Goal: Find specific page/section: Find specific page/section

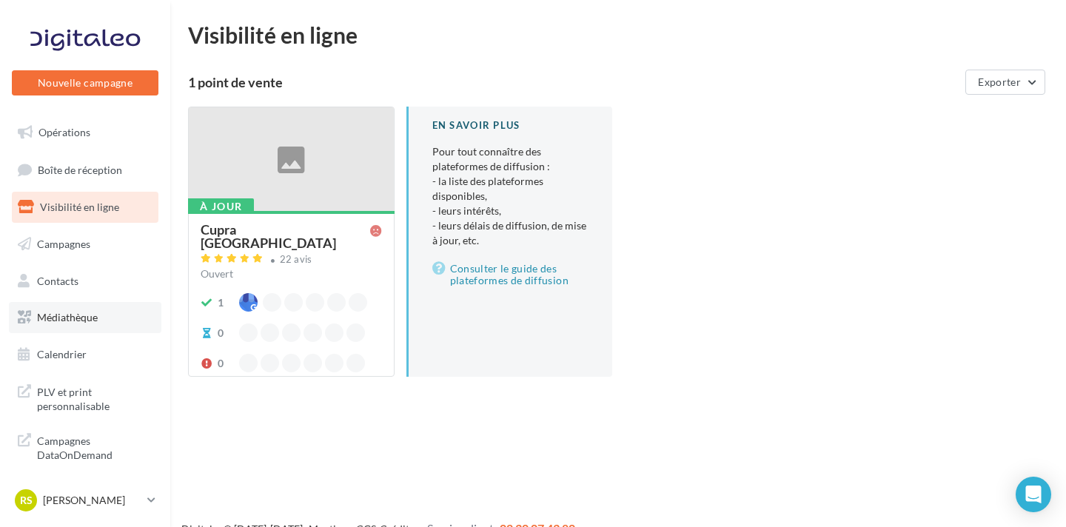
click at [93, 313] on span "Médiathèque" at bounding box center [67, 317] width 61 height 13
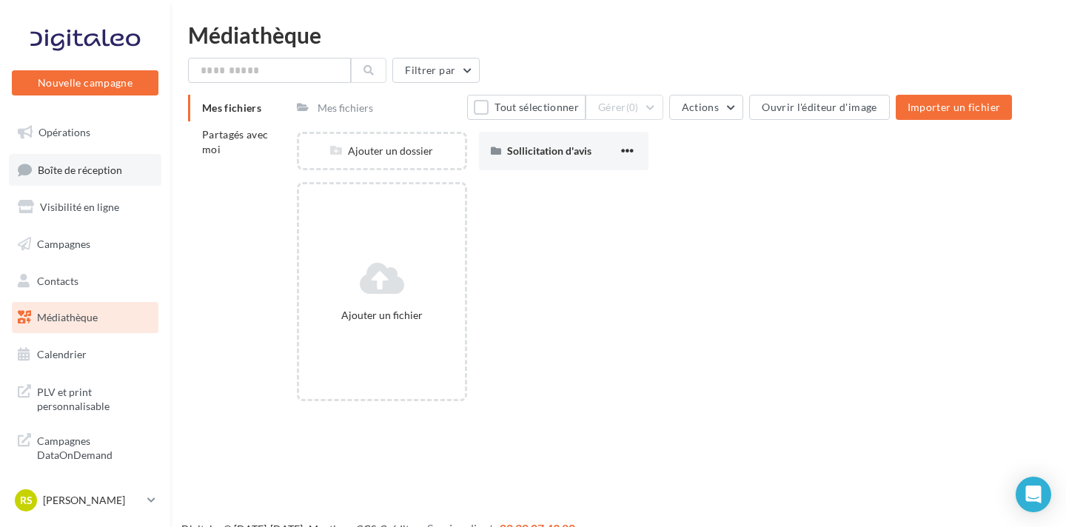
click at [87, 172] on span "Boîte de réception" at bounding box center [80, 169] width 84 height 13
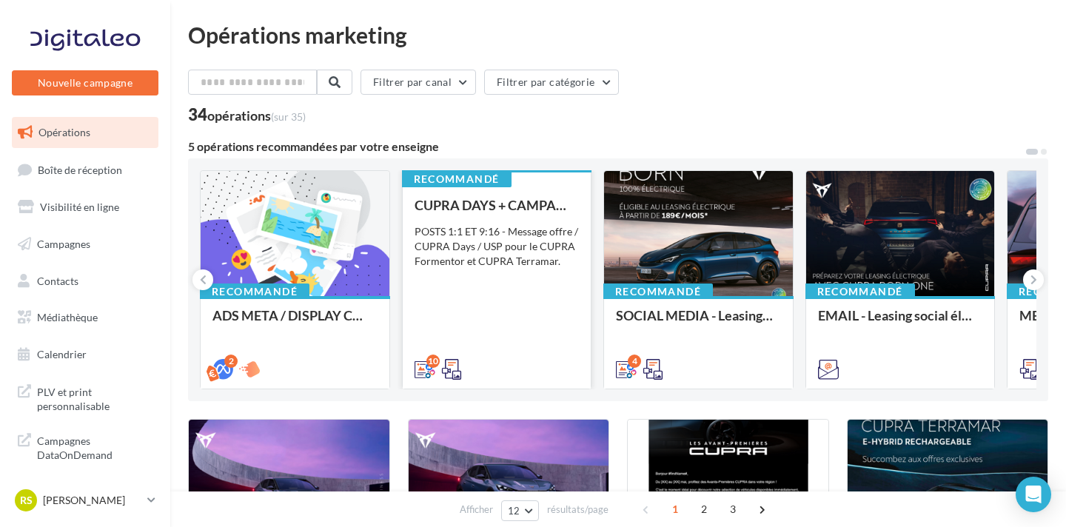
click at [471, 307] on div "CUPRA DAYS + CAMPAGNE SEPT - SOCIAL MEDIA POSTS 1:1 ET 9:16 - Message offre / C…" at bounding box center [497, 287] width 165 height 178
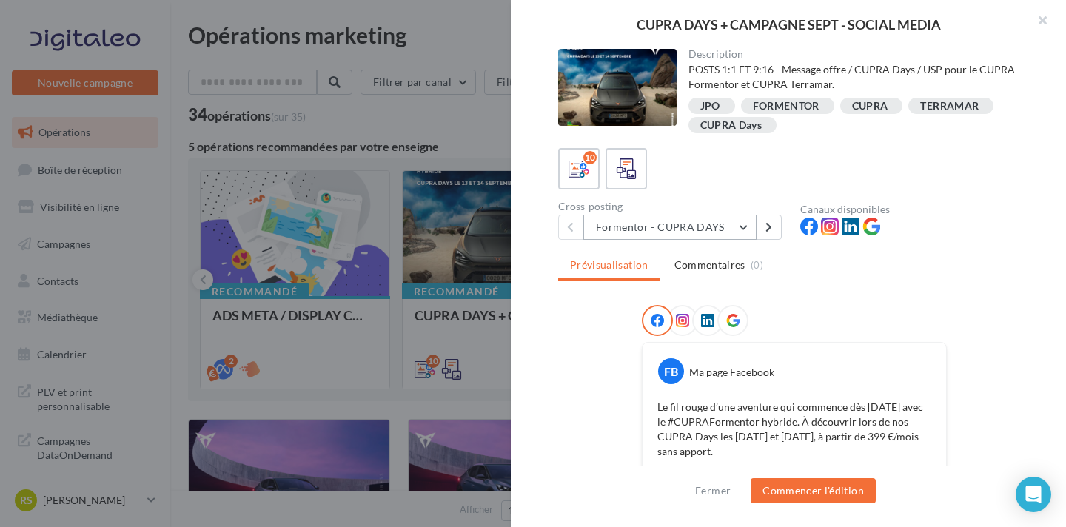
click at [726, 235] on button "Formentor - CUPRA DAYS" at bounding box center [670, 227] width 173 height 25
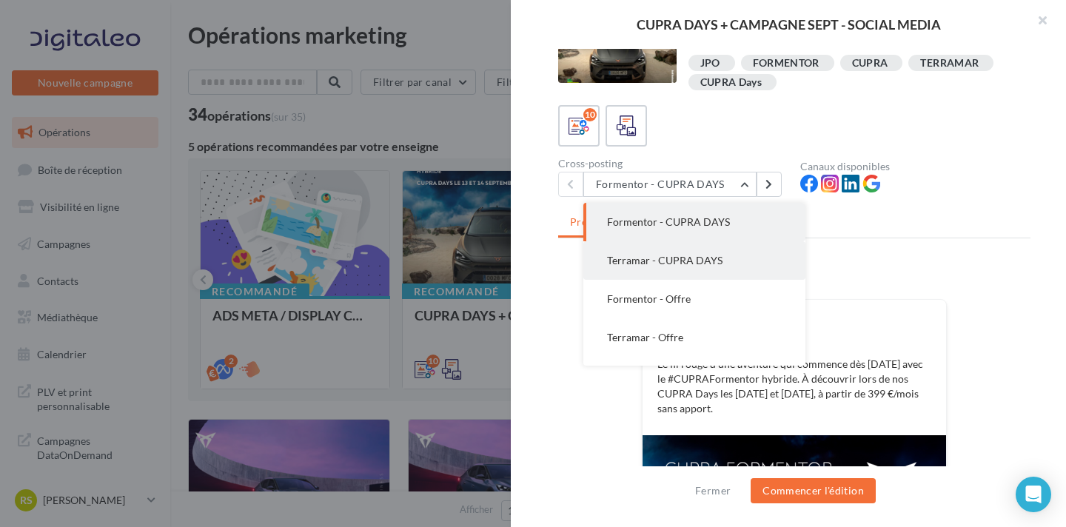
click at [720, 264] on button "Terramar - CUPRA DAYS" at bounding box center [695, 260] width 222 height 39
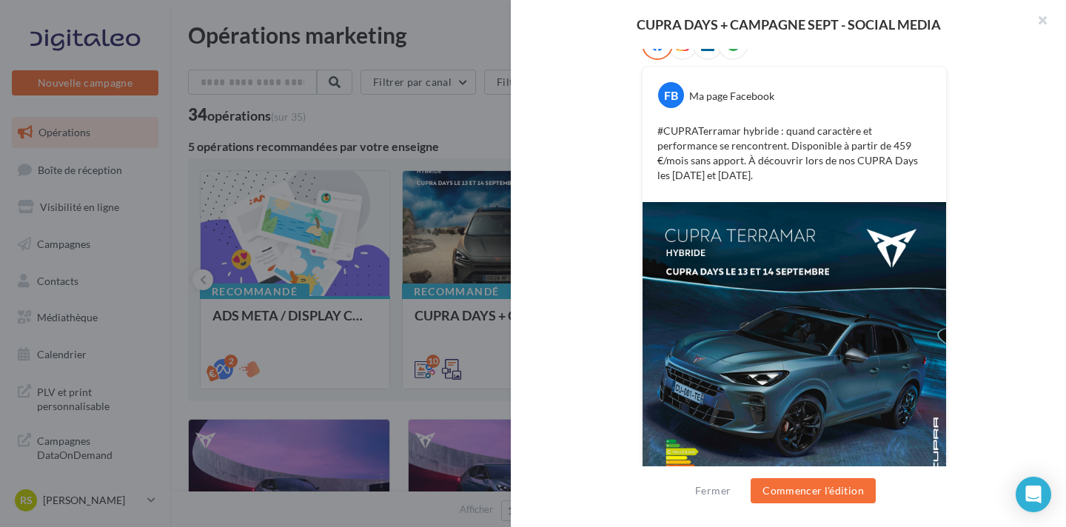
scroll to position [322, 0]
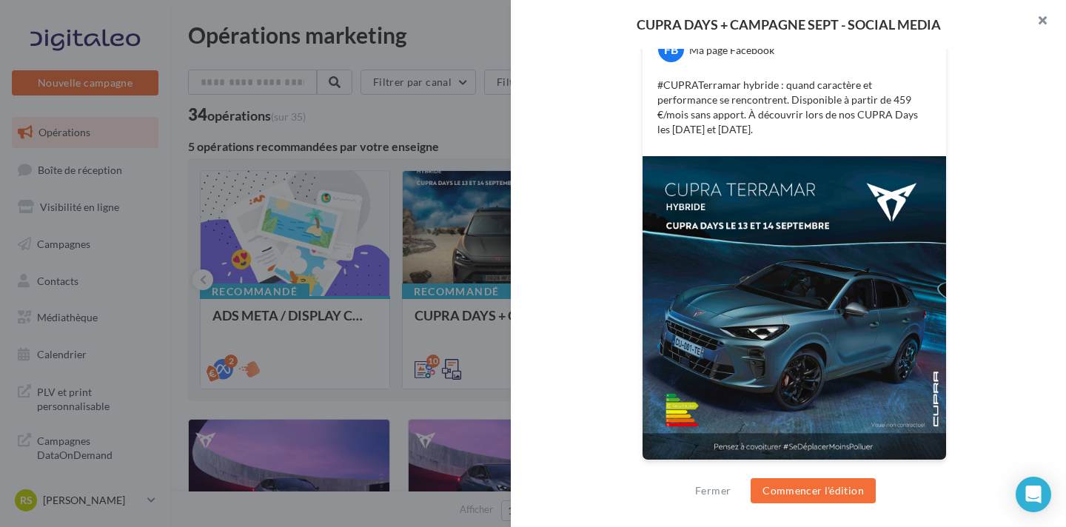
click at [1029, 19] on button "button" at bounding box center [1036, 22] width 59 height 44
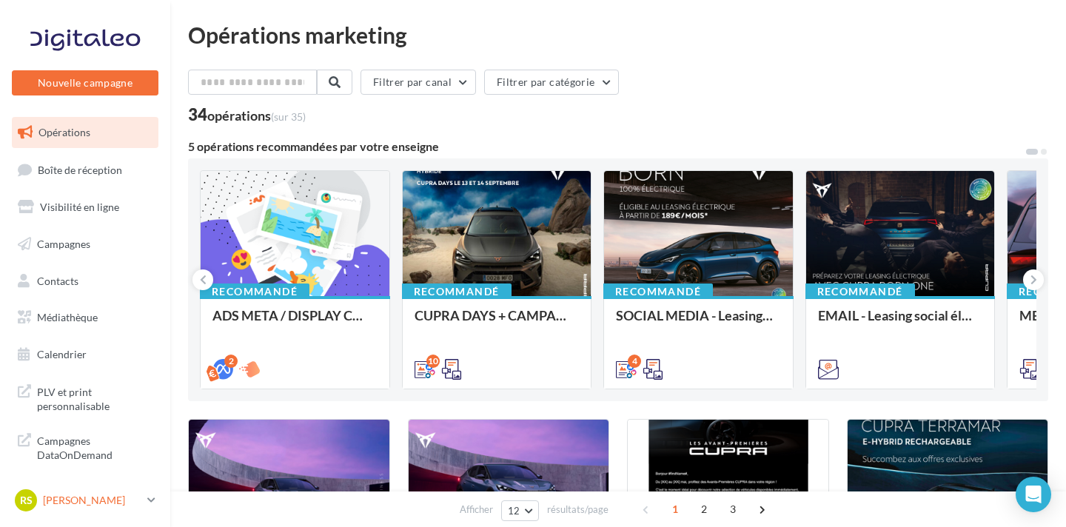
click at [150, 504] on icon at bounding box center [151, 500] width 8 height 13
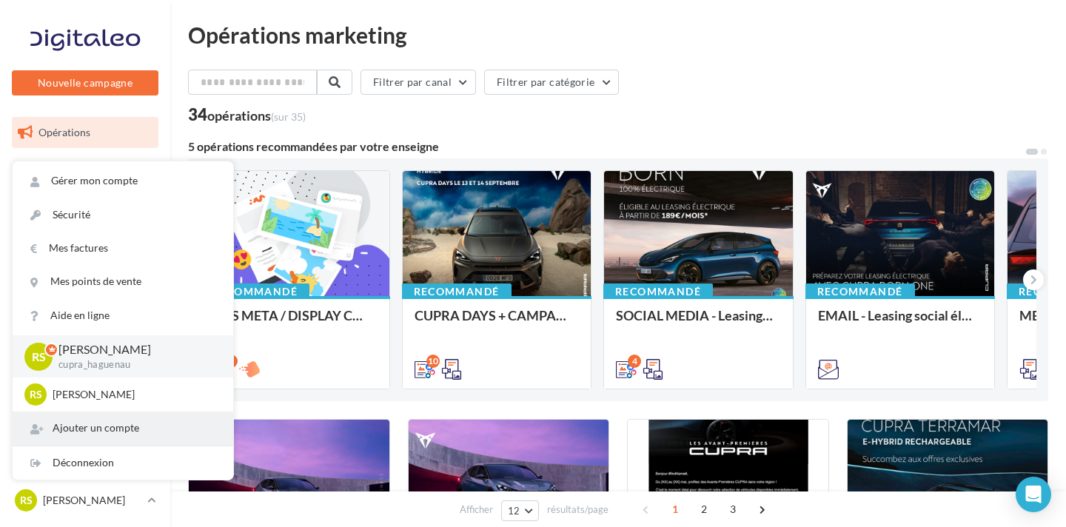
click at [103, 441] on div "Ajouter un compte" at bounding box center [123, 428] width 221 height 33
